Goal: Task Accomplishment & Management: Manage account settings

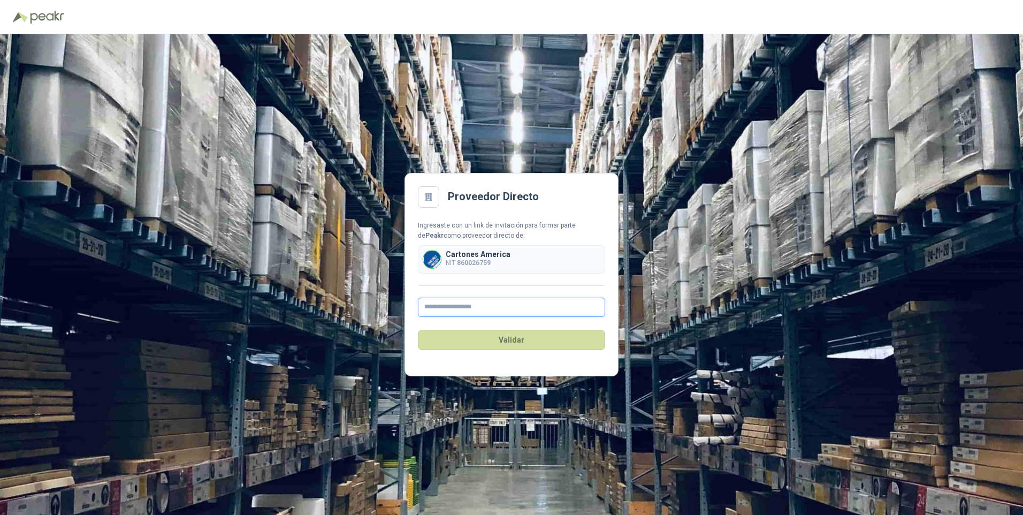
click at [428, 311] on input "text" at bounding box center [511, 307] width 187 height 19
type input "**********"
click at [517, 333] on button "Validar" at bounding box center [511, 340] width 187 height 20
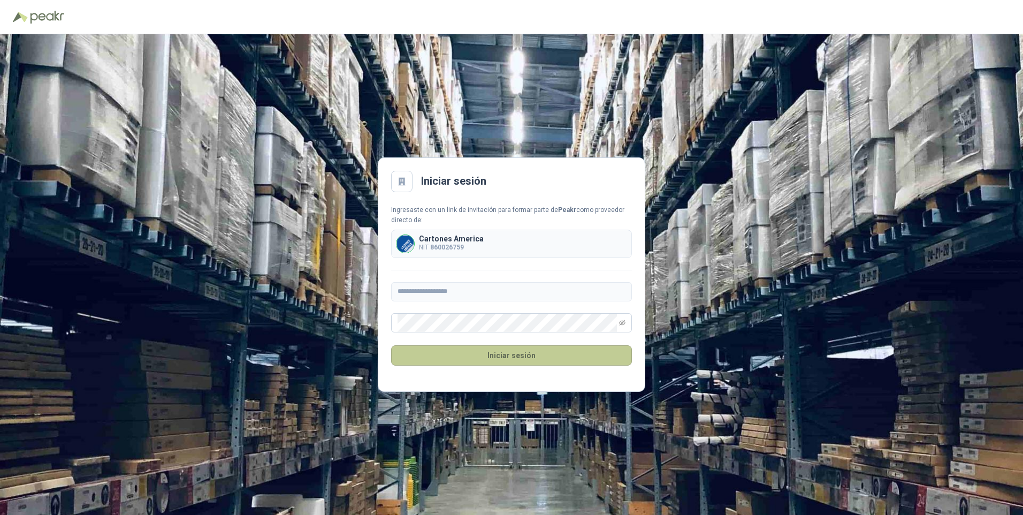
click at [478, 350] on button "Iniciar sesión" at bounding box center [511, 355] width 241 height 20
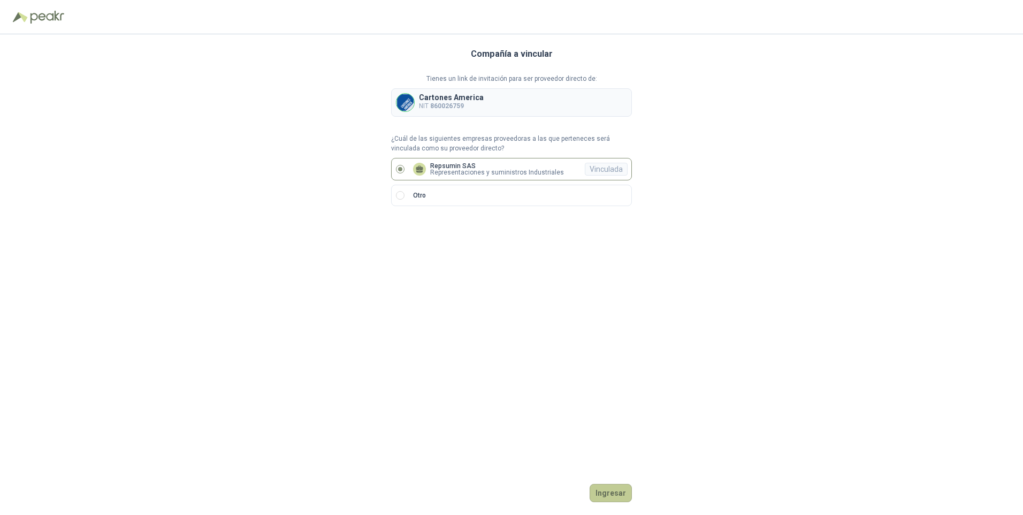
click at [615, 497] on button "Ingresar" at bounding box center [611, 493] width 42 height 18
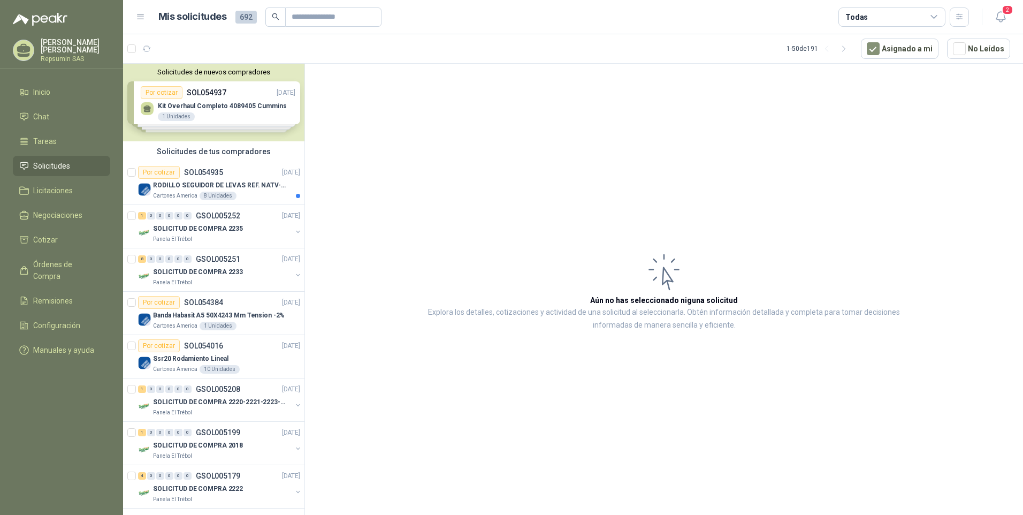
click at [149, 111] on div "Solicitudes de nuevos compradores Por cotizar SOL054937 [DATE] Kit Overhaul Com…" at bounding box center [213, 103] width 181 height 78
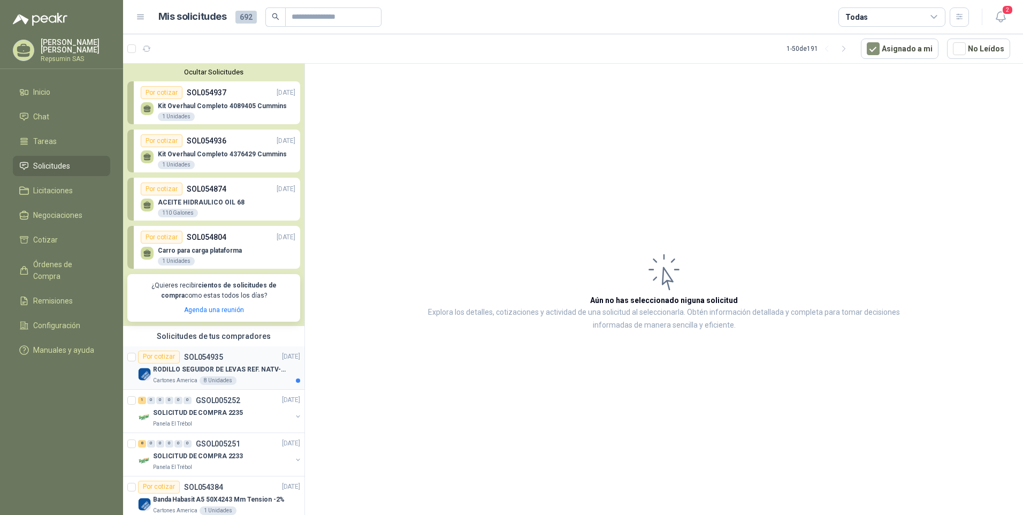
click at [143, 373] on img at bounding box center [144, 374] width 13 height 13
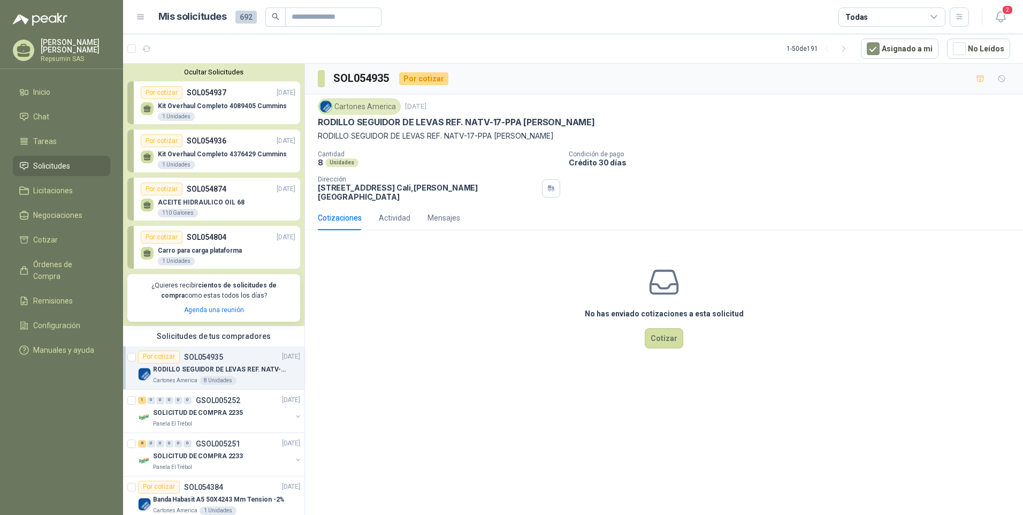
click at [147, 376] on img at bounding box center [144, 374] width 13 height 13
click at [145, 375] on img at bounding box center [144, 374] width 13 height 13
click at [65, 57] on p "Repsumin SAS" at bounding box center [76, 59] width 70 height 6
click at [55, 264] on span "Órdenes de Compra" at bounding box center [66, 270] width 67 height 24
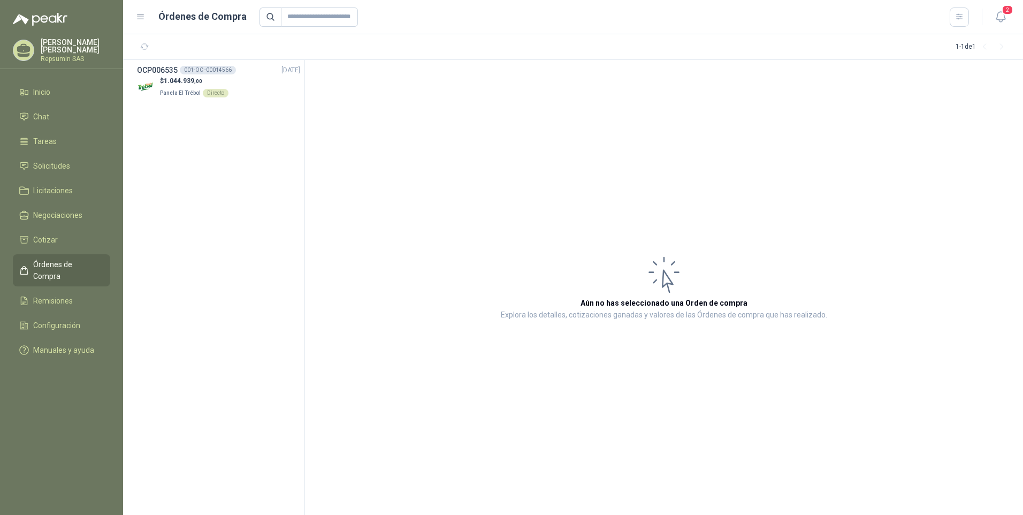
click at [51, 57] on p "Repsumin SAS" at bounding box center [76, 59] width 70 height 6
drag, startPoint x: 51, startPoint y: 57, endPoint x: 45, endPoint y: 41, distance: 17.3
click at [45, 41] on p "[PERSON_NAME]" at bounding box center [76, 46] width 70 height 15
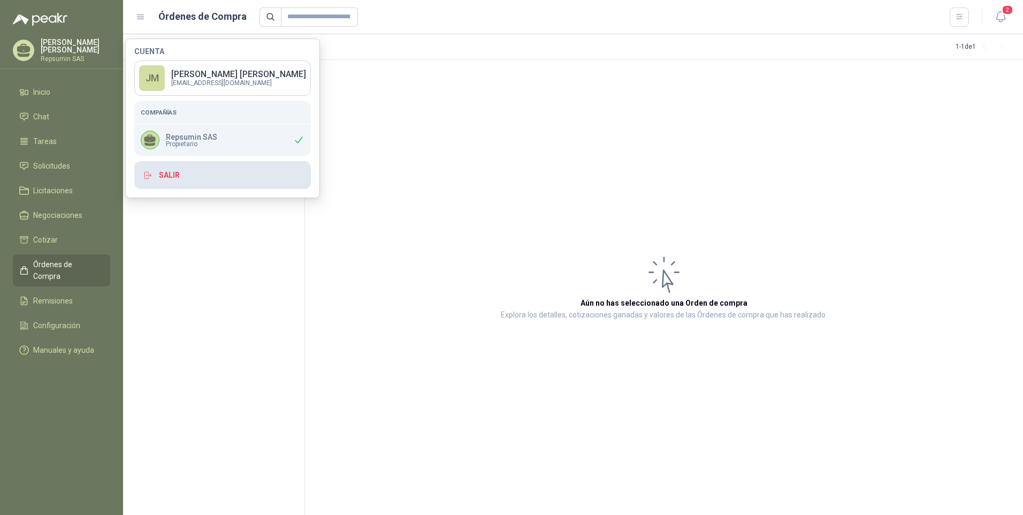
click at [188, 177] on button "Salir" at bounding box center [222, 175] width 177 height 28
